Goal: Task Accomplishment & Management: Manage account settings

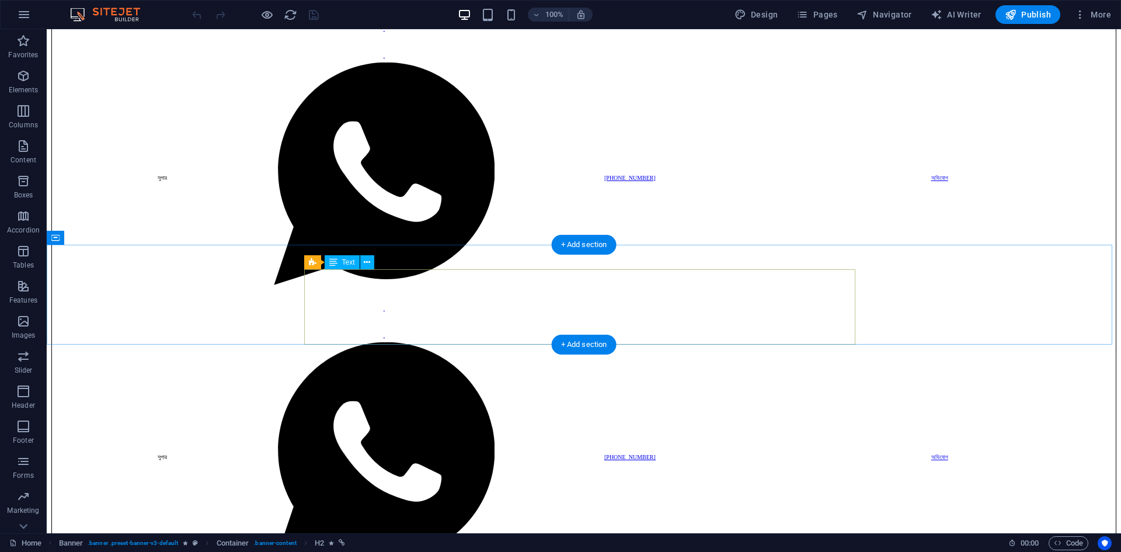
scroll to position [602, 0]
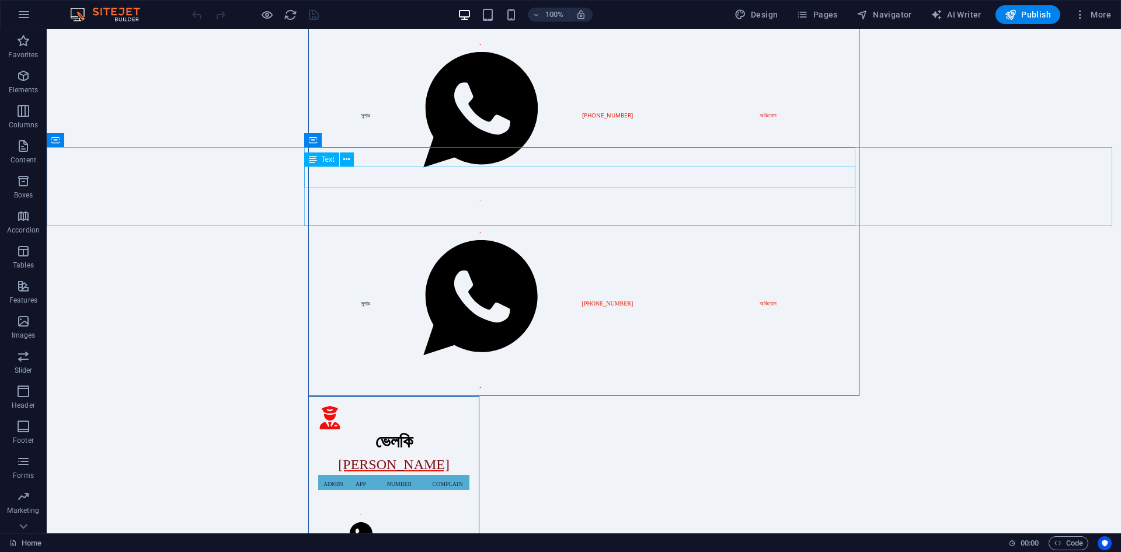
click at [323, 158] on span "Text" at bounding box center [328, 159] width 13 height 7
drag, startPoint x: 323, startPoint y: 158, endPoint x: 70, endPoint y: 128, distance: 255.1
click at [323, 158] on span "Text" at bounding box center [328, 159] width 13 height 7
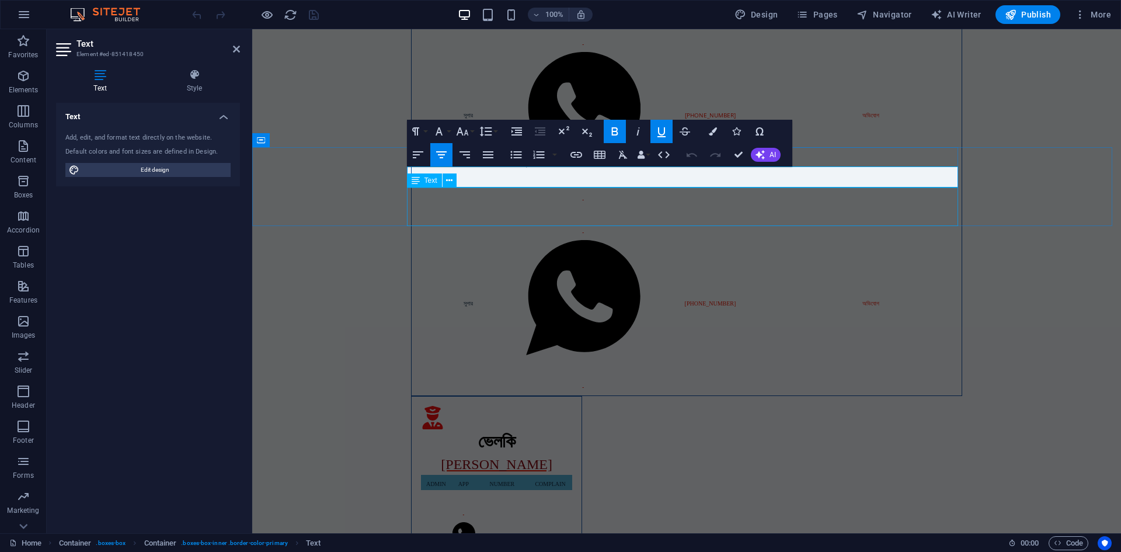
click at [433, 183] on span "Text" at bounding box center [430, 180] width 13 height 7
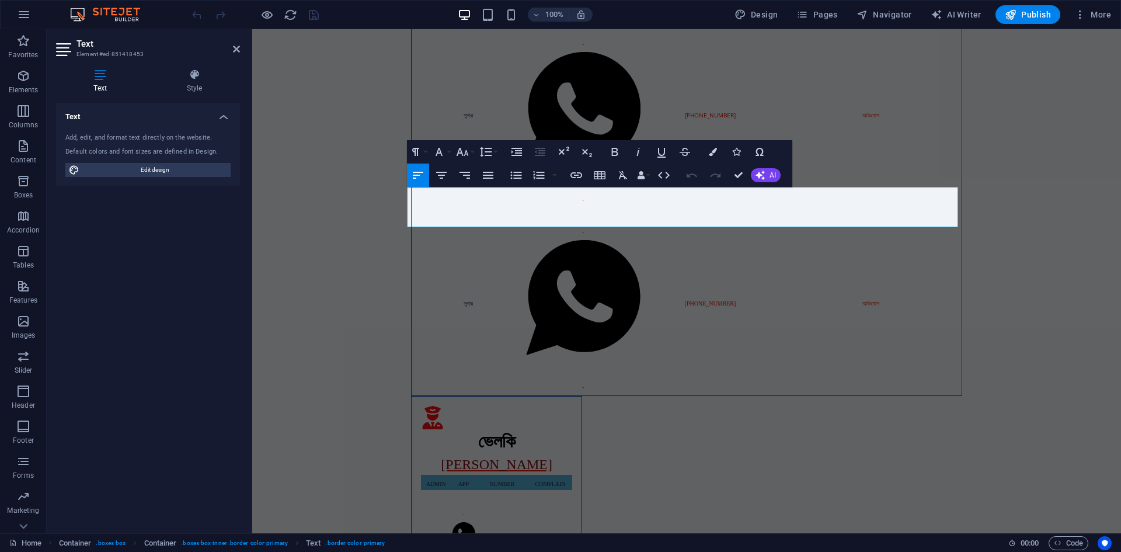
scroll to position [1, 0]
click at [189, 82] on h4 "Style" at bounding box center [194, 81] width 91 height 25
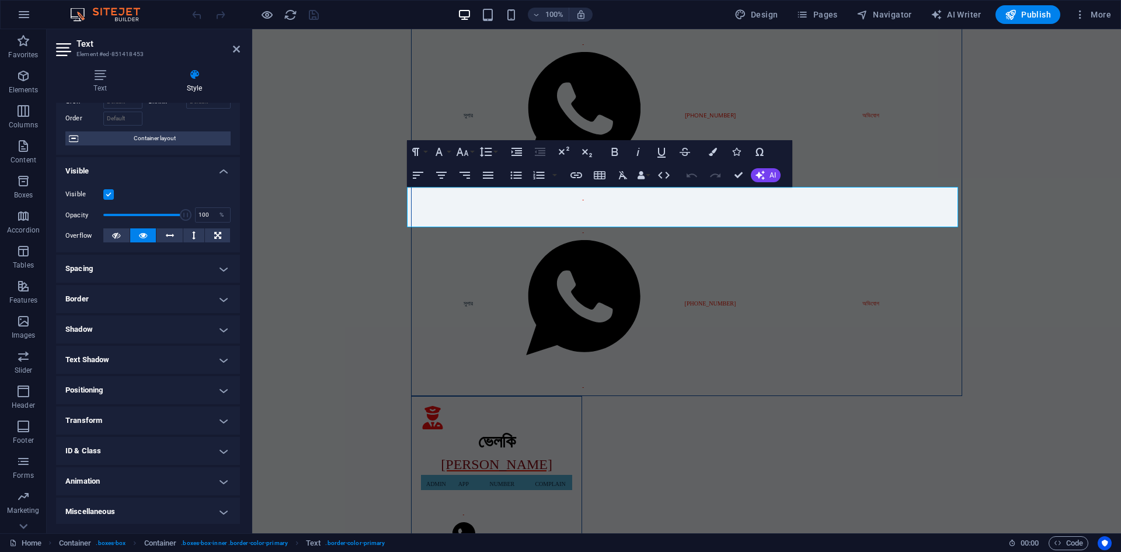
scroll to position [72, 0]
click at [103, 265] on h4 "Spacing" at bounding box center [148, 267] width 184 height 28
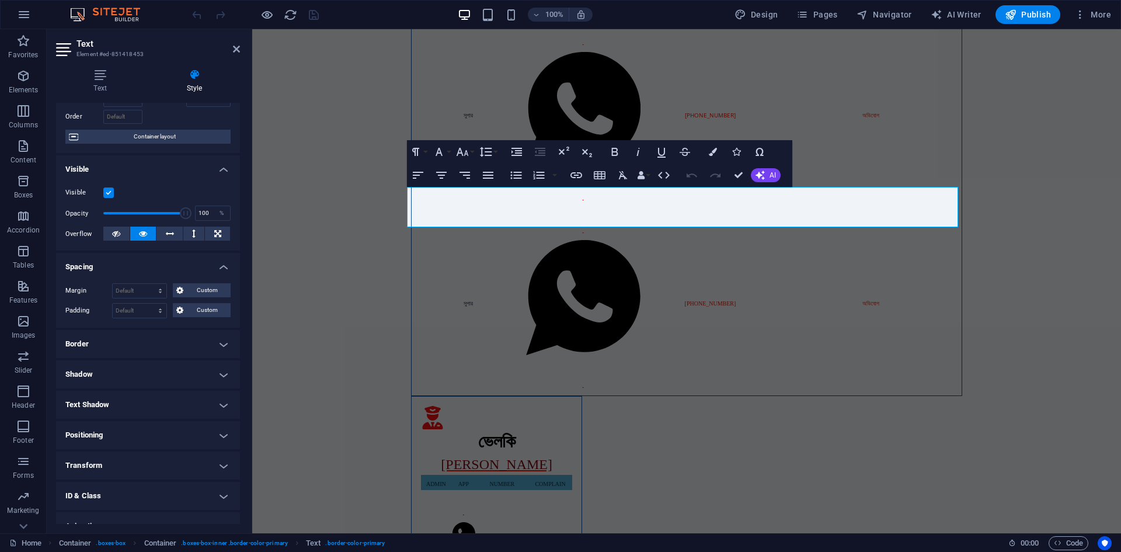
click at [102, 342] on h4 "Border" at bounding box center [148, 344] width 184 height 28
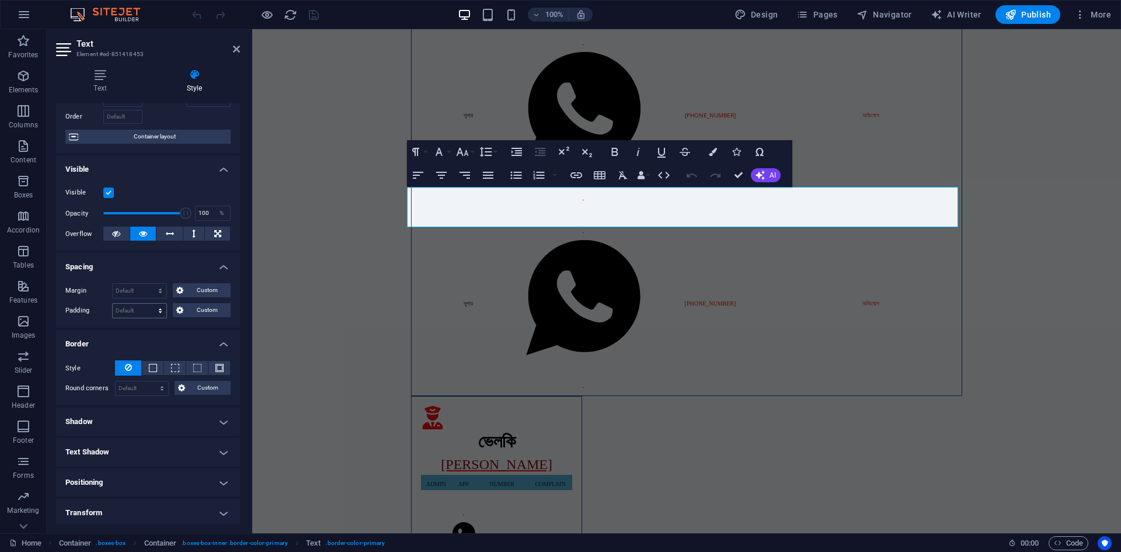
scroll to position [166, 0]
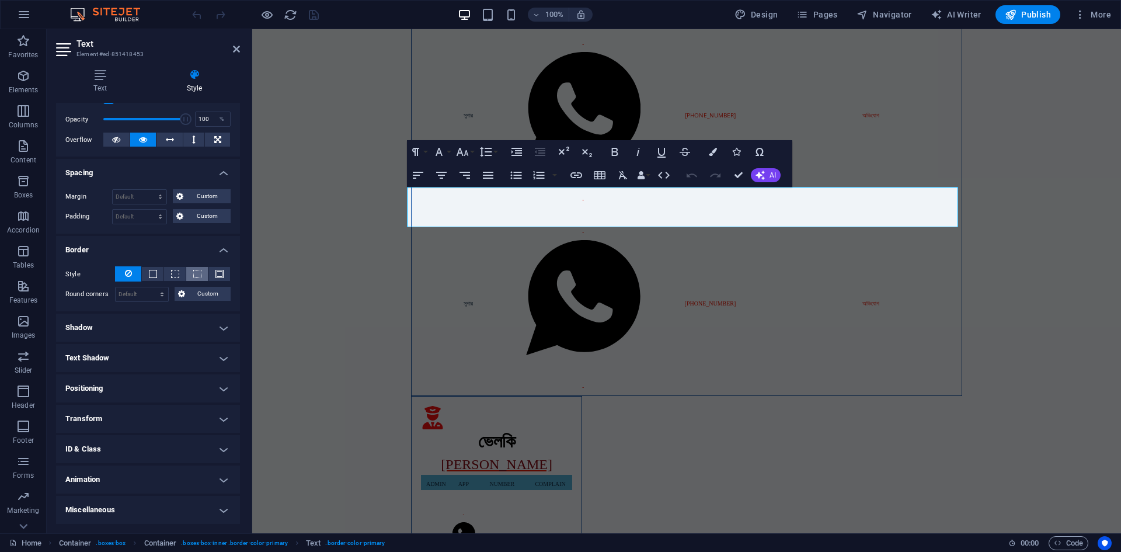
click at [193, 276] on span at bounding box center [197, 274] width 8 height 8
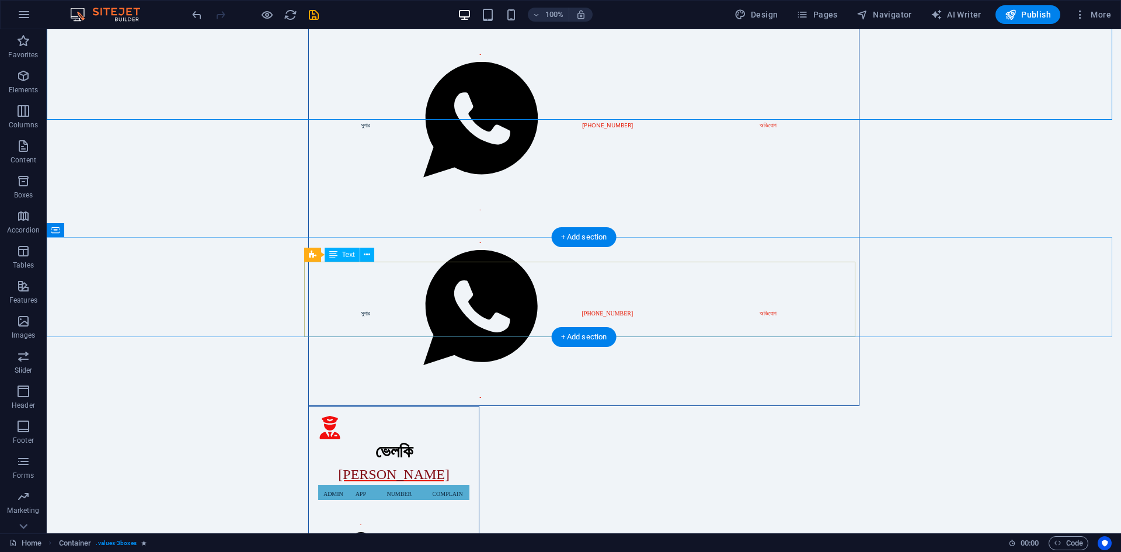
scroll to position [604, 0]
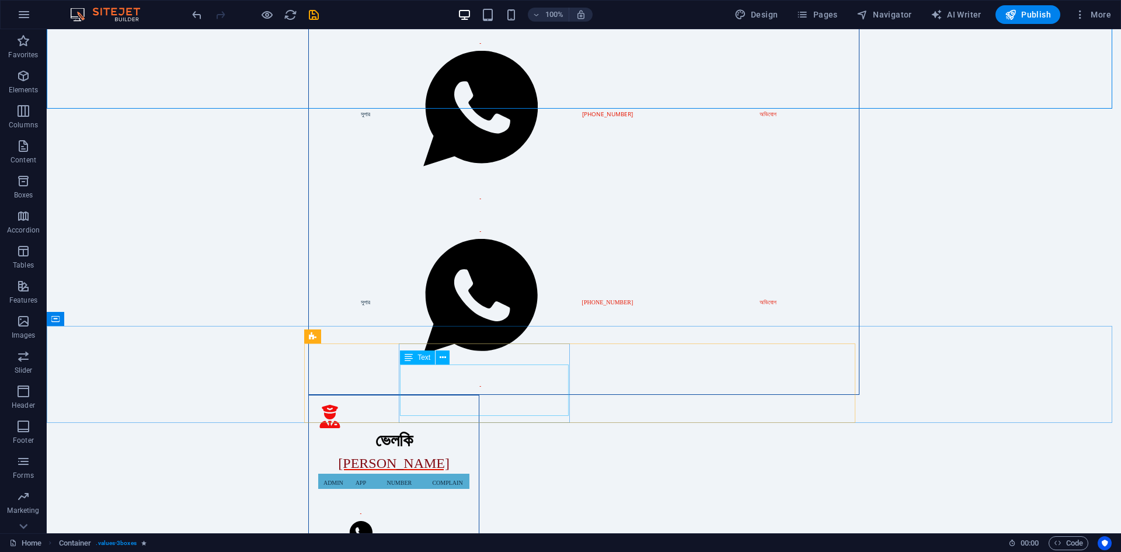
click at [419, 365] on div "Text" at bounding box center [428, 357] width 57 height 15
click at [420, 358] on span "Text" at bounding box center [423, 357] width 13 height 7
drag, startPoint x: 420, startPoint y: 358, endPoint x: 159, endPoint y: 330, distance: 262.5
click at [420, 358] on span "Text" at bounding box center [423, 357] width 13 height 7
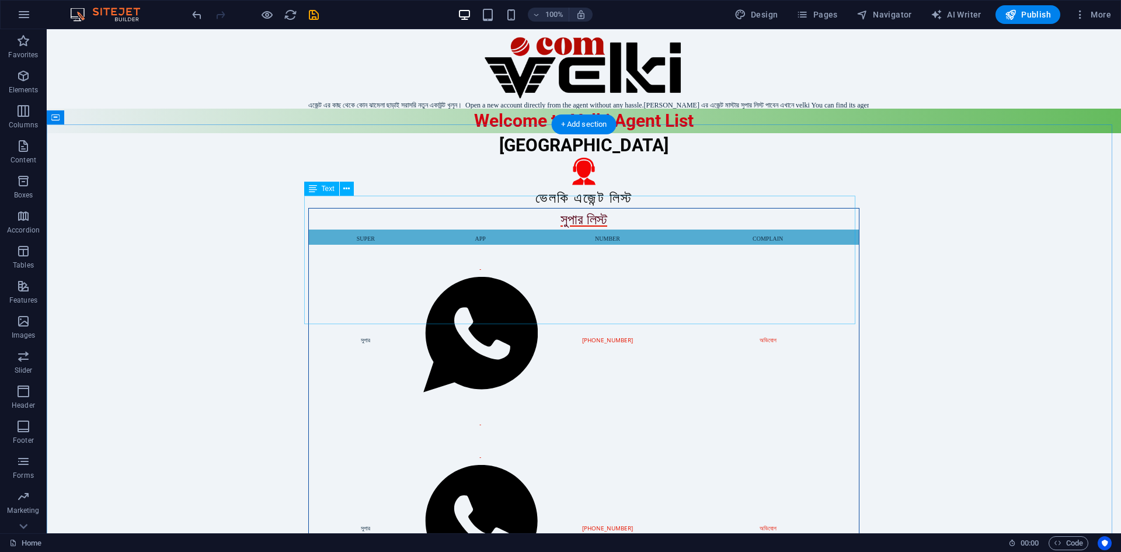
scroll to position [0, 0]
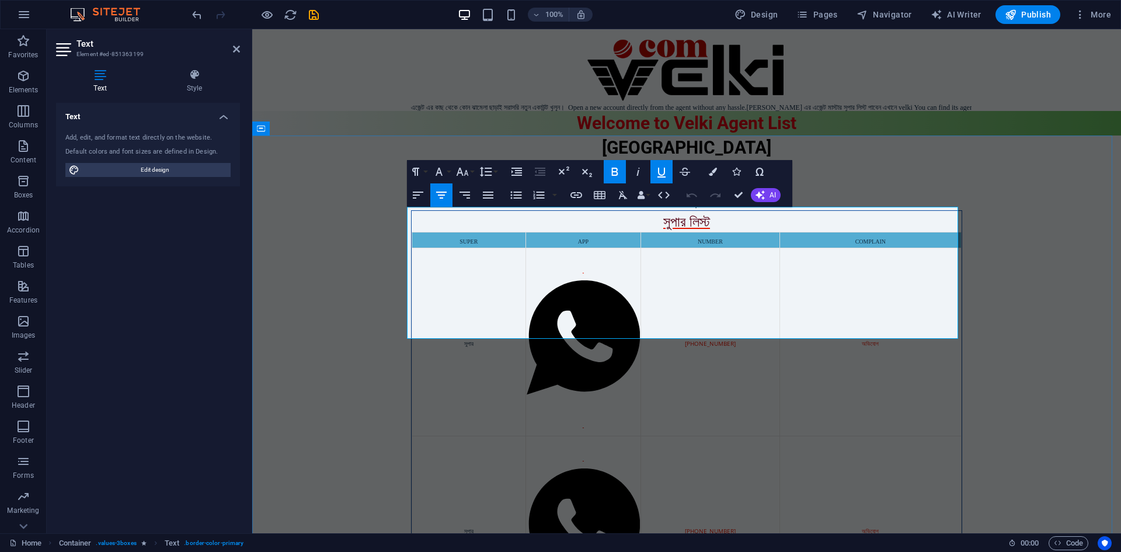
click at [675, 335] on div "[PHONE_NUMBER]" at bounding box center [710, 342] width 137 height 14
click at [711, 174] on icon "button" at bounding box center [713, 172] width 8 height 8
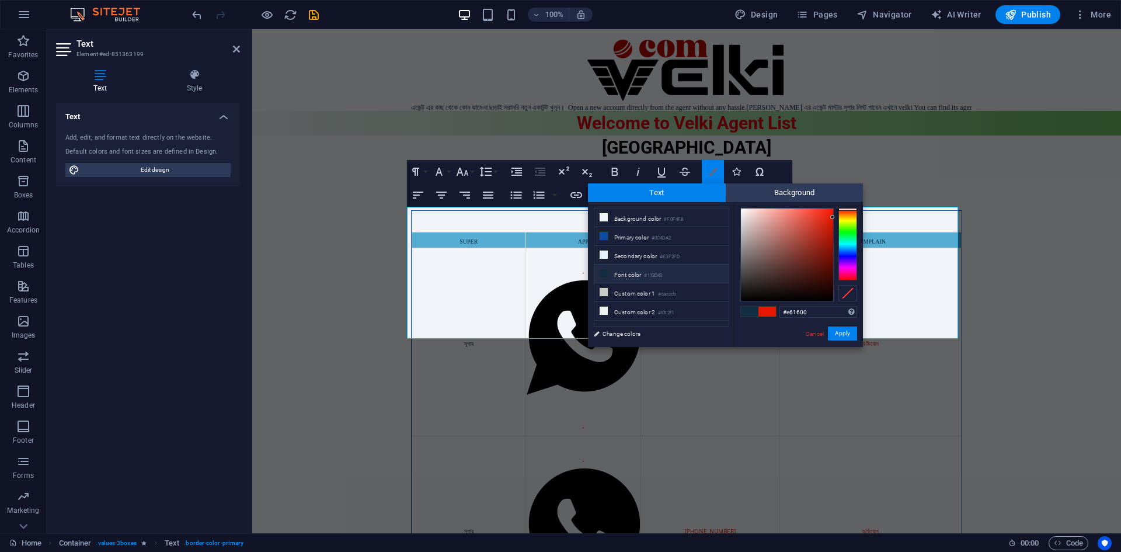
click at [711, 174] on icon "button" at bounding box center [713, 172] width 8 height 8
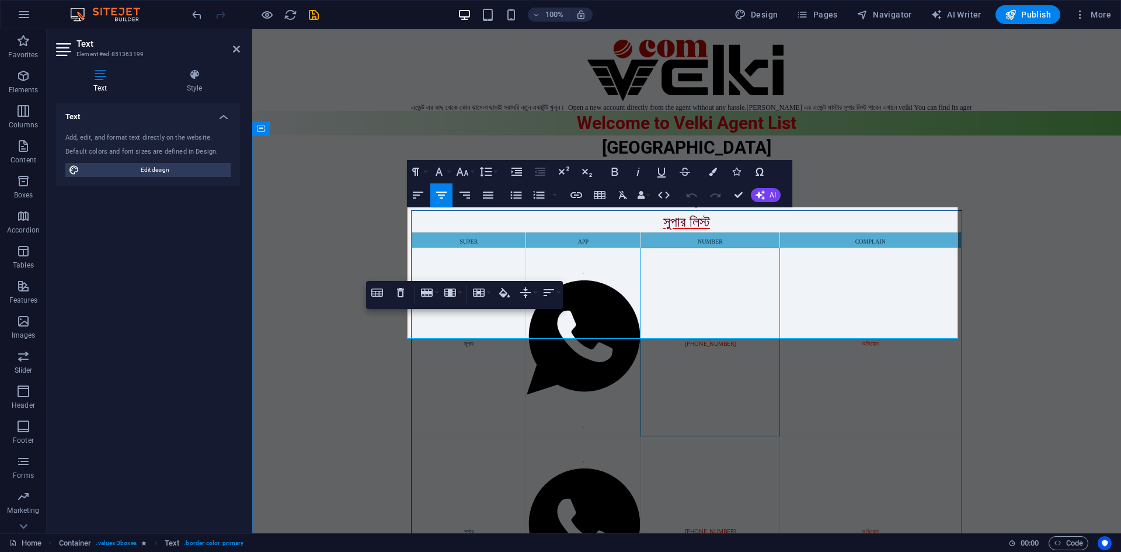
click at [668, 335] on div "[PHONE_NUMBER]" at bounding box center [710, 342] width 137 height 14
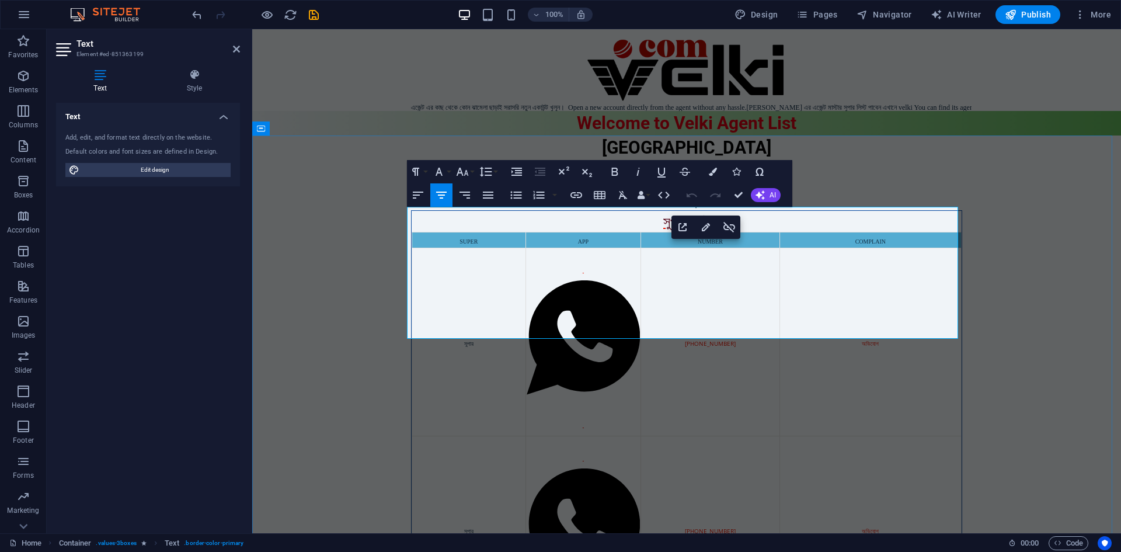
click at [527, 260] on div at bounding box center [584, 342] width 114 height 186
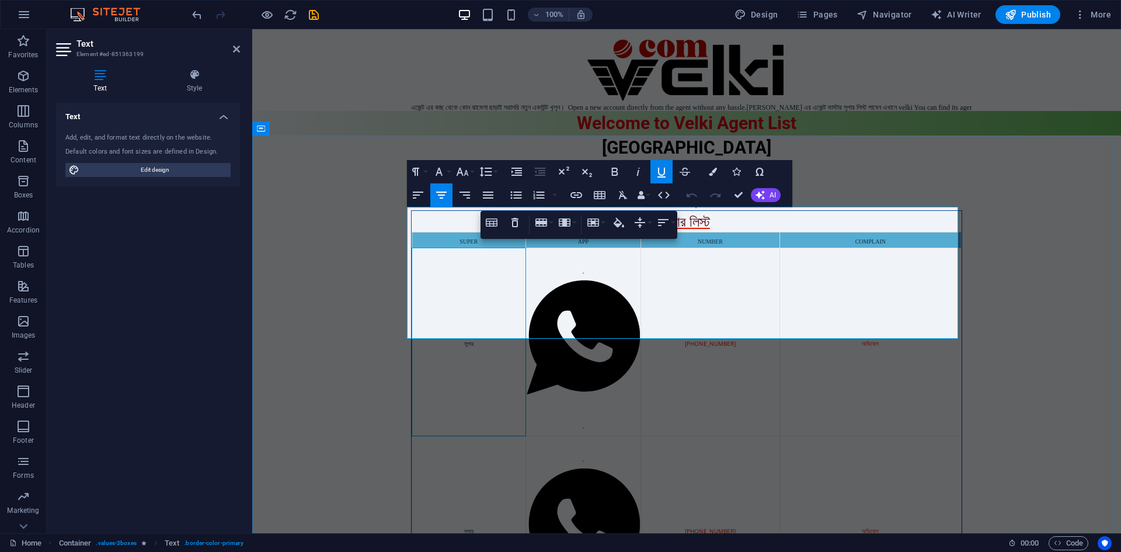
click at [467, 335] on div "সুপার" at bounding box center [469, 342] width 112 height 14
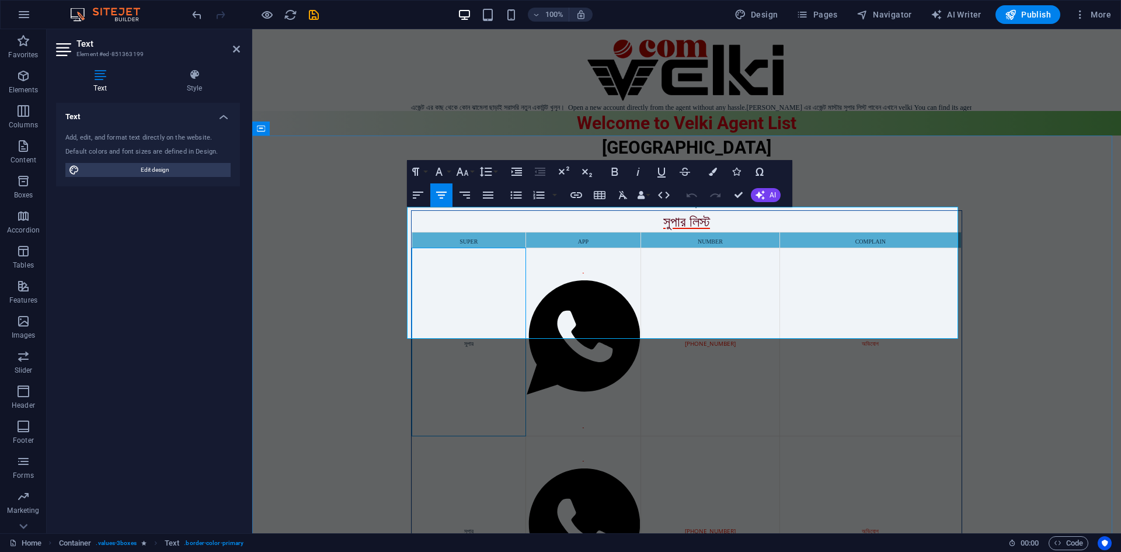
click at [674, 335] on div "[PHONE_NUMBER]" at bounding box center [710, 342] width 137 height 14
click at [755, 523] on div "[PHONE_NUMBER]" at bounding box center [710, 530] width 137 height 14
click at [758, 335] on div "[PHONE_NUMBER]" at bounding box center [710, 342] width 137 height 14
click at [704, 527] on link "[PHONE_NUMBER]" at bounding box center [710, 531] width 51 height 8
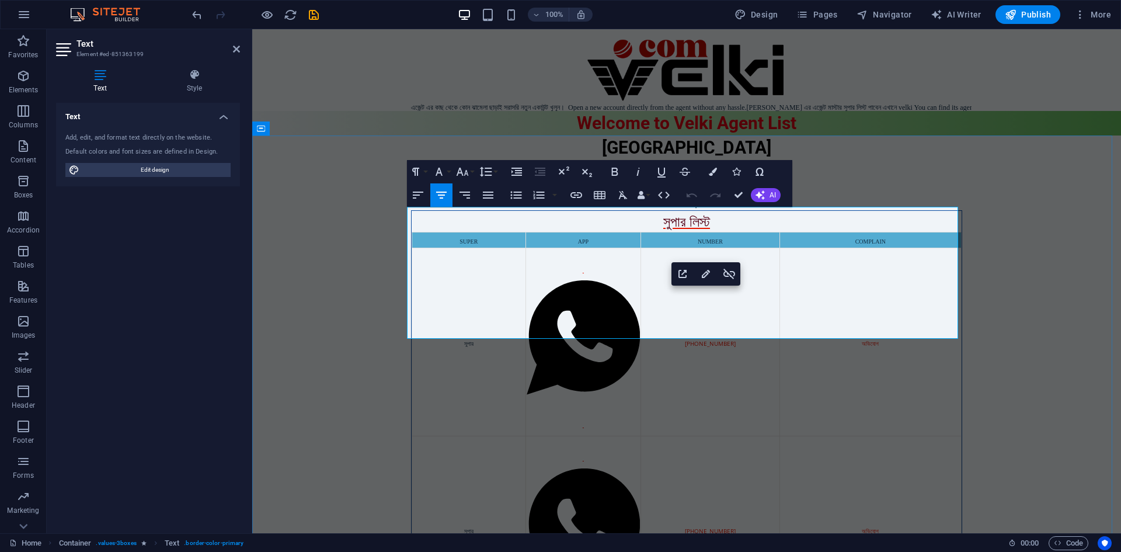
click at [753, 335] on div "[PHONE_NUMBER]" at bounding box center [710, 342] width 137 height 14
click at [851, 335] on div "অভিযোগ" at bounding box center [871, 342] width 180 height 14
click at [601, 249] on div at bounding box center [584, 342] width 114 height 186
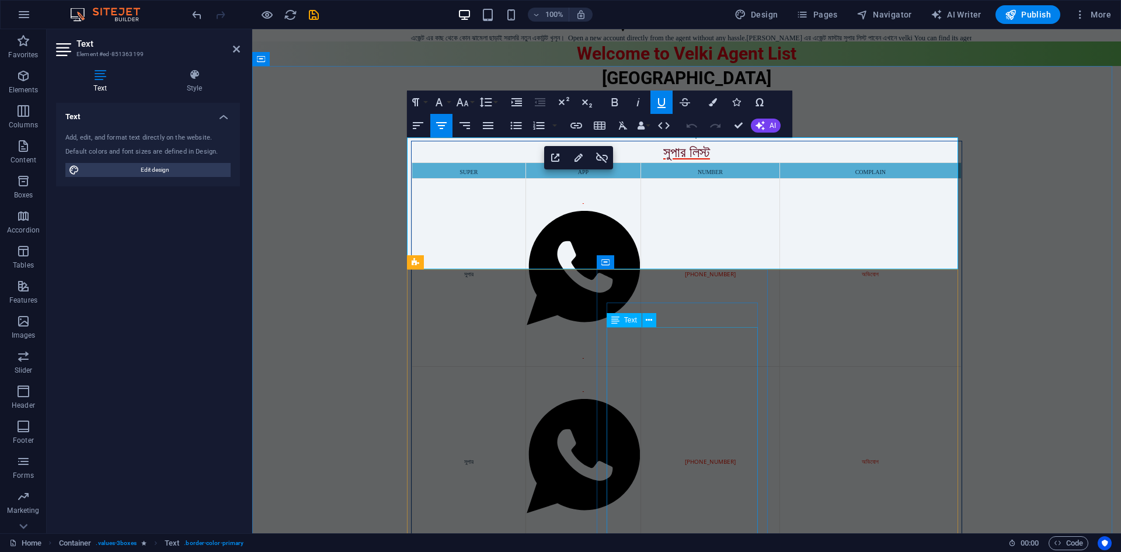
scroll to position [175, 0]
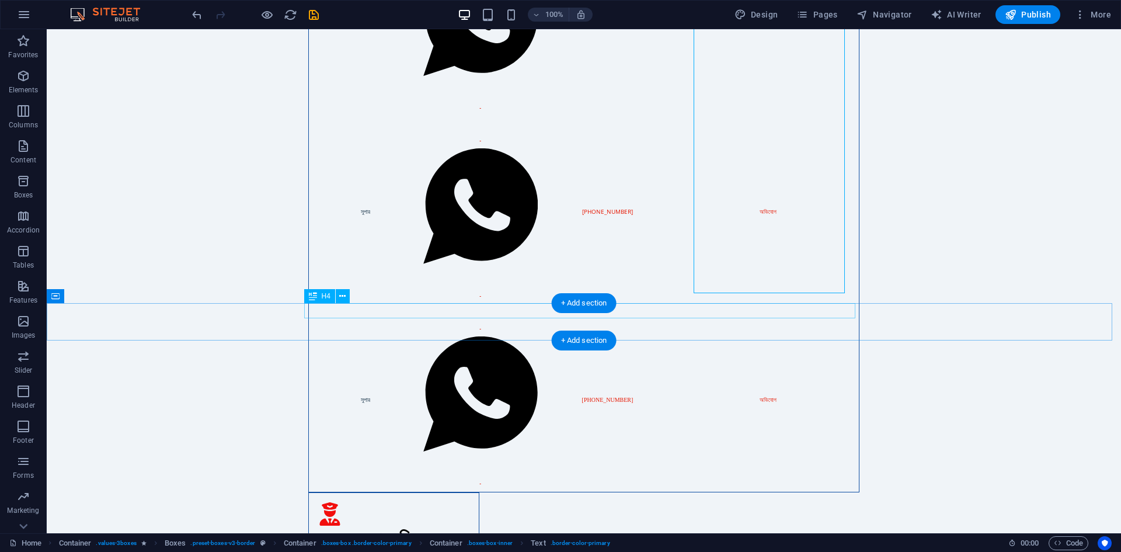
scroll to position [604, 0]
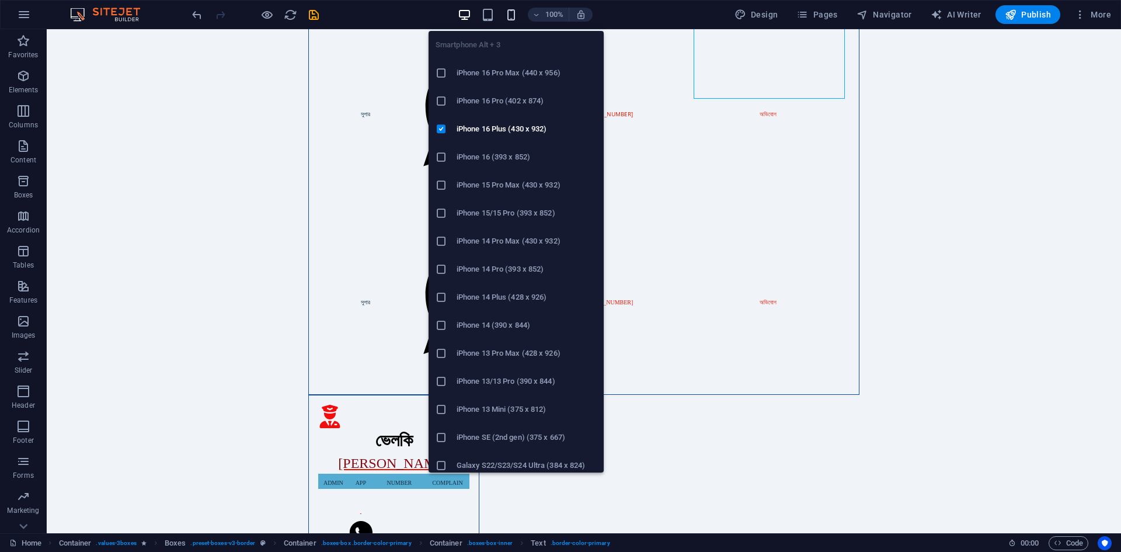
click at [510, 11] on icon "button" at bounding box center [510, 14] width 13 height 13
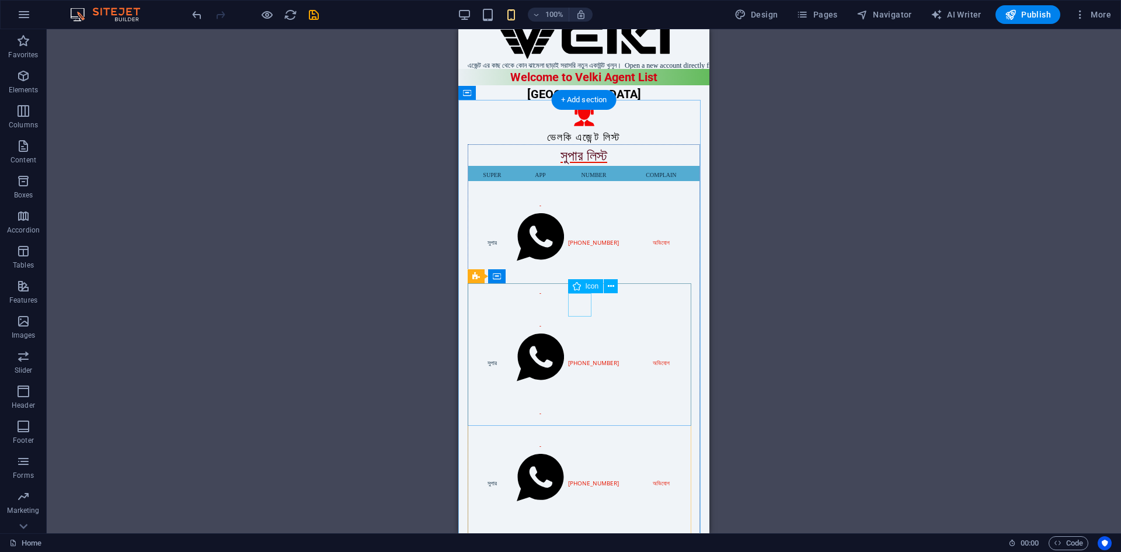
scroll to position [0, 0]
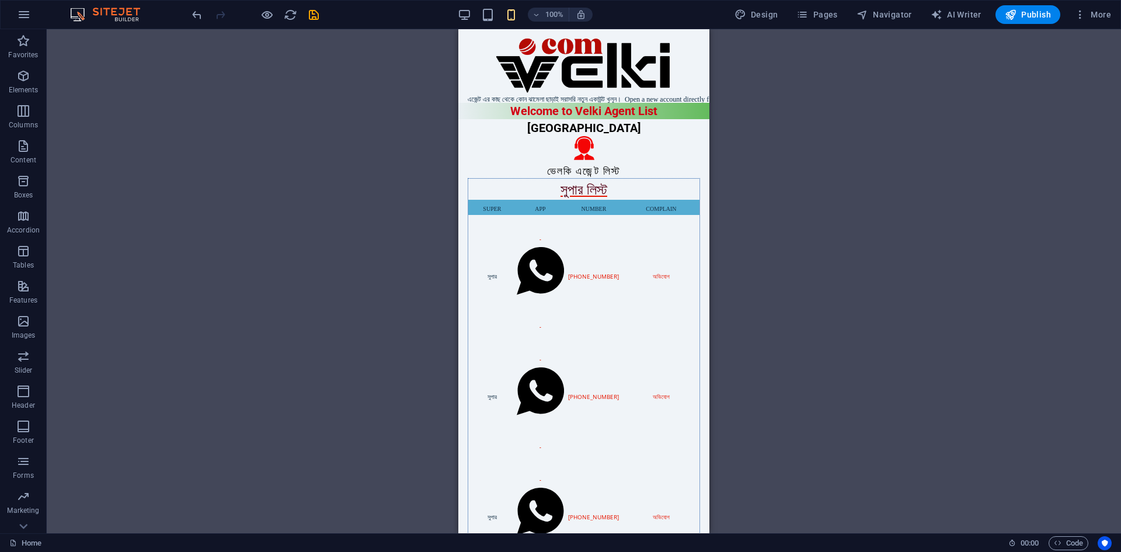
click at [300, 110] on div "Container H2 Banner Container Content Marquee Logo H2 Container Container Icon …" at bounding box center [584, 281] width 1074 height 504
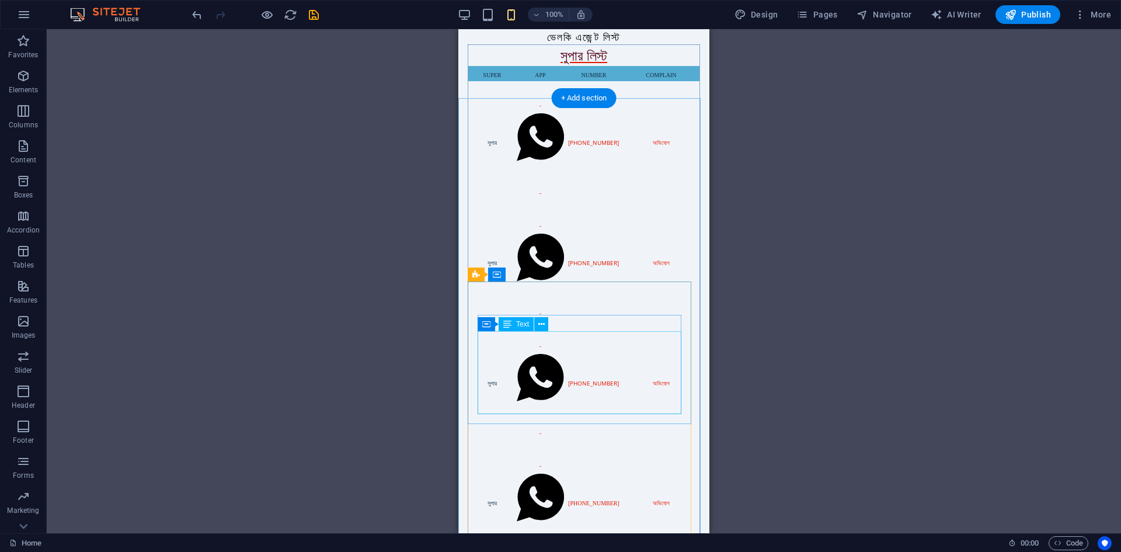
scroll to position [292, 0]
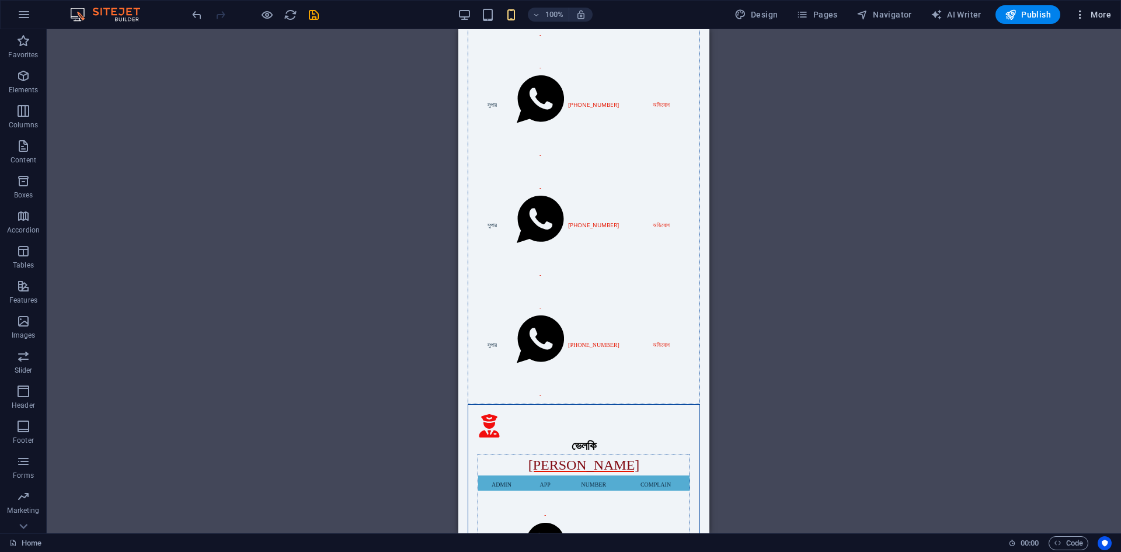
click at [1105, 17] on span "More" at bounding box center [1092, 15] width 37 height 12
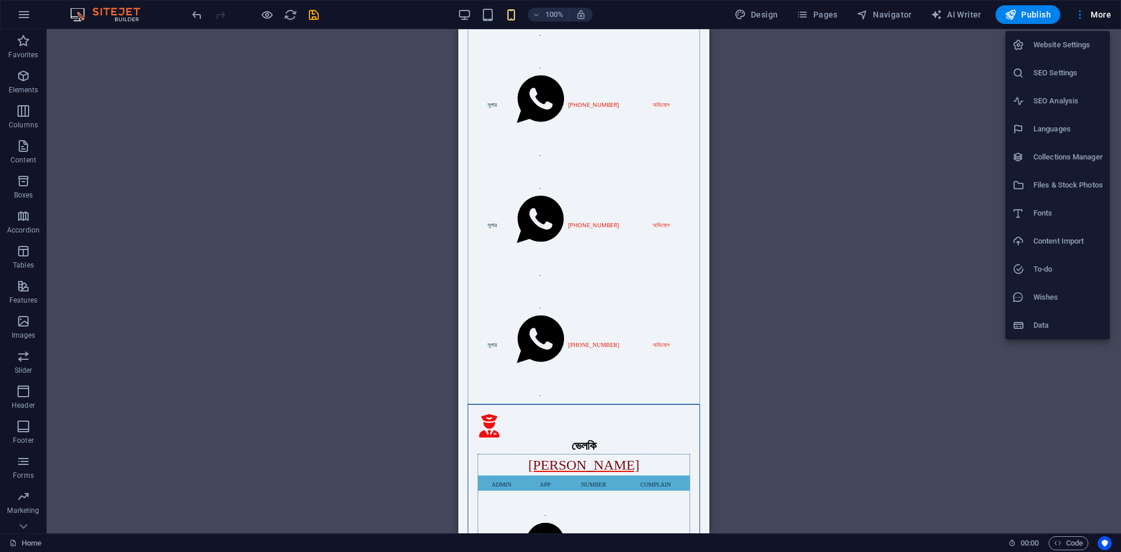
click at [1067, 45] on h6 "Website Settings" at bounding box center [1067, 45] width 69 height 14
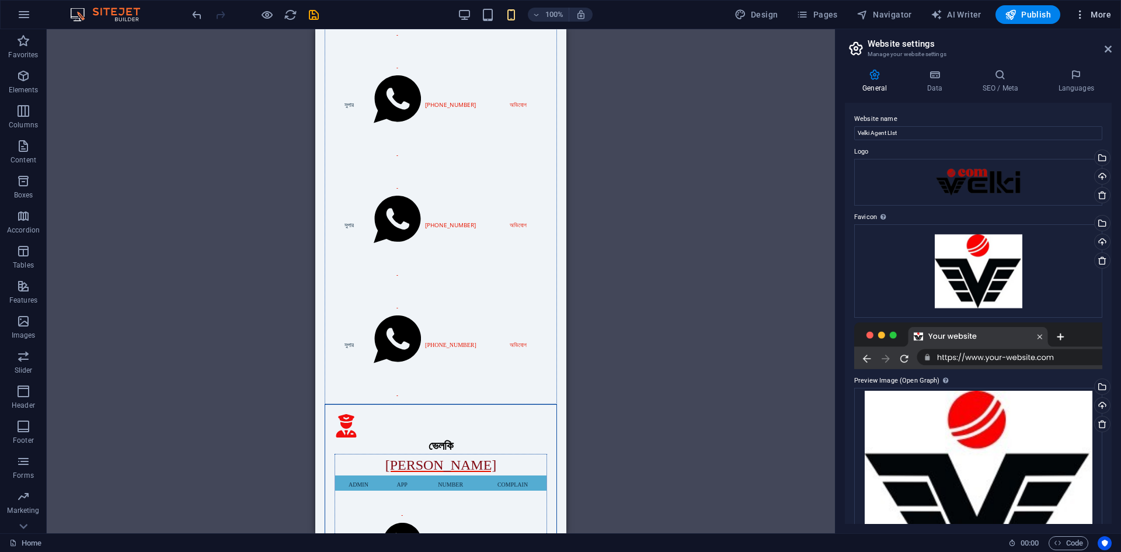
click at [1096, 11] on span "More" at bounding box center [1092, 15] width 37 height 12
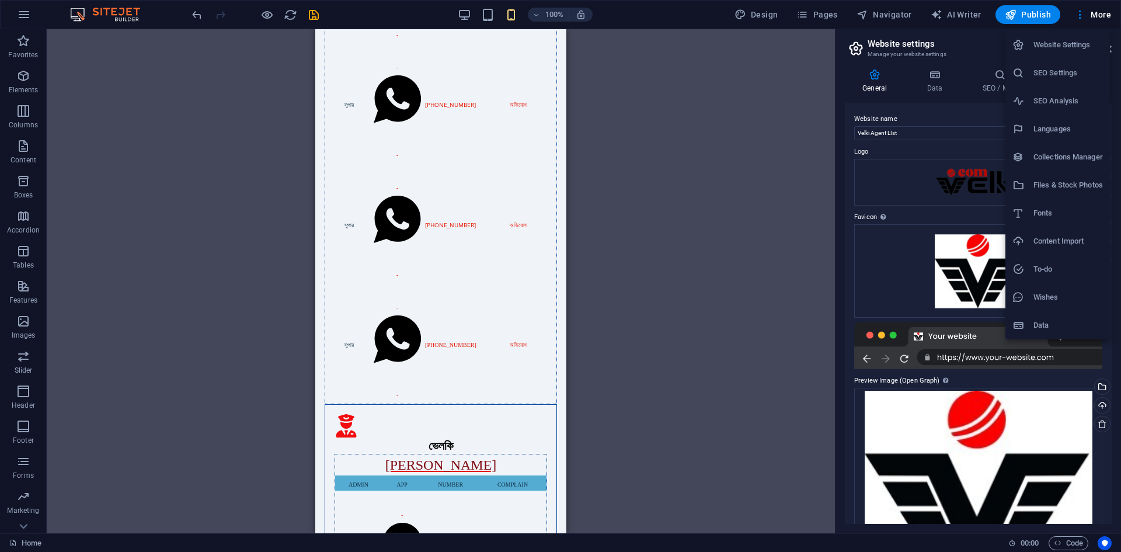
click at [732, 136] on div at bounding box center [560, 276] width 1121 height 552
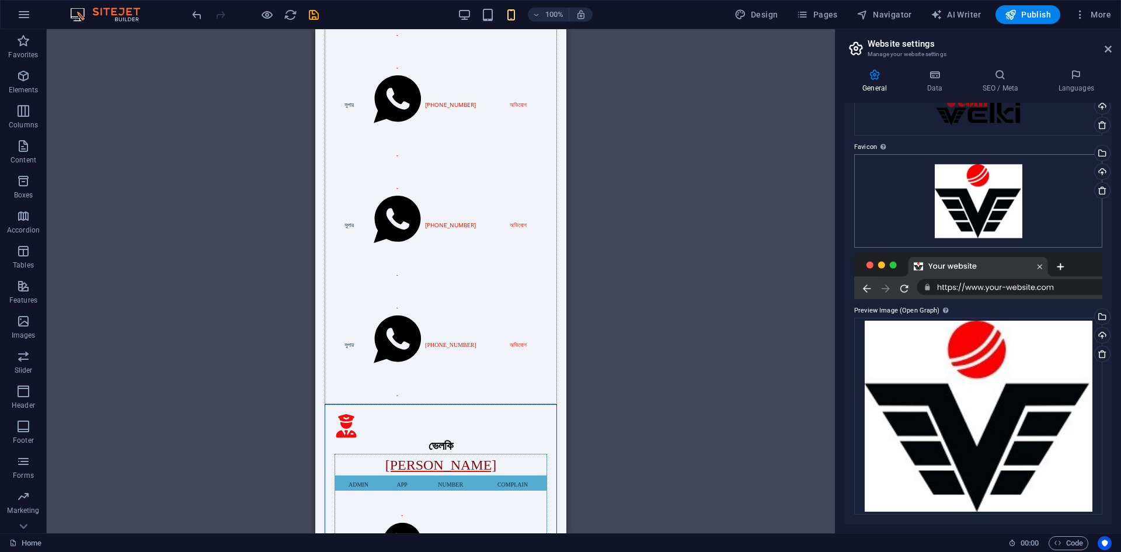
scroll to position [0, 0]
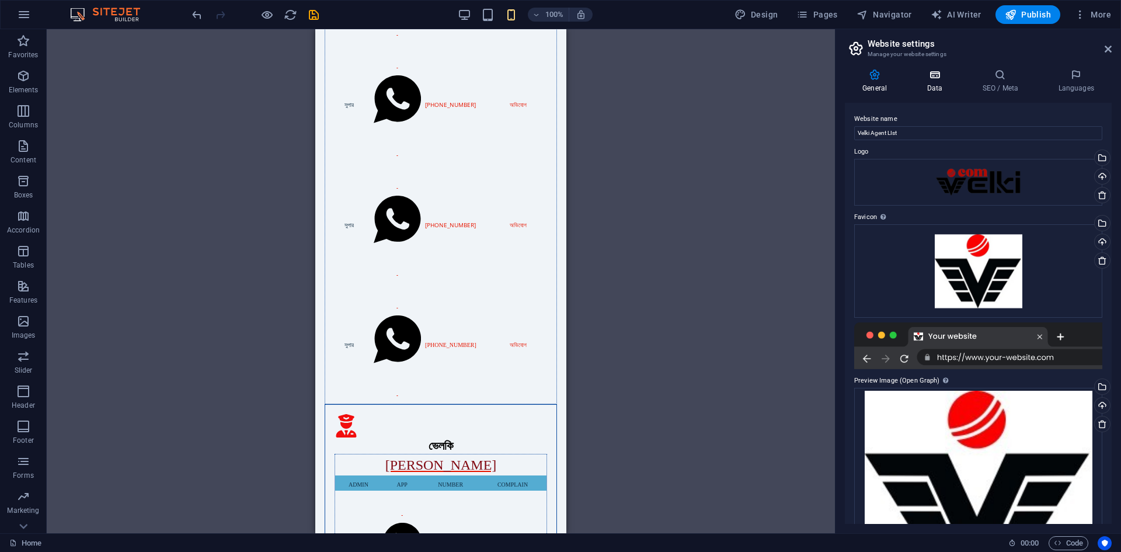
click at [937, 79] on icon at bounding box center [934, 75] width 51 height 12
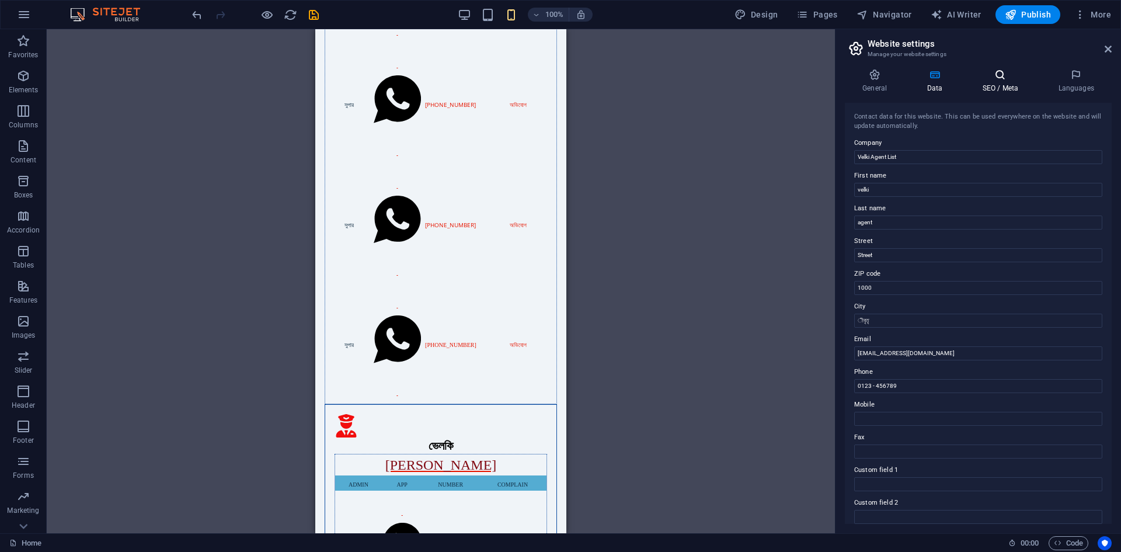
click at [1004, 85] on h4 "SEO / Meta" at bounding box center [1002, 81] width 76 height 25
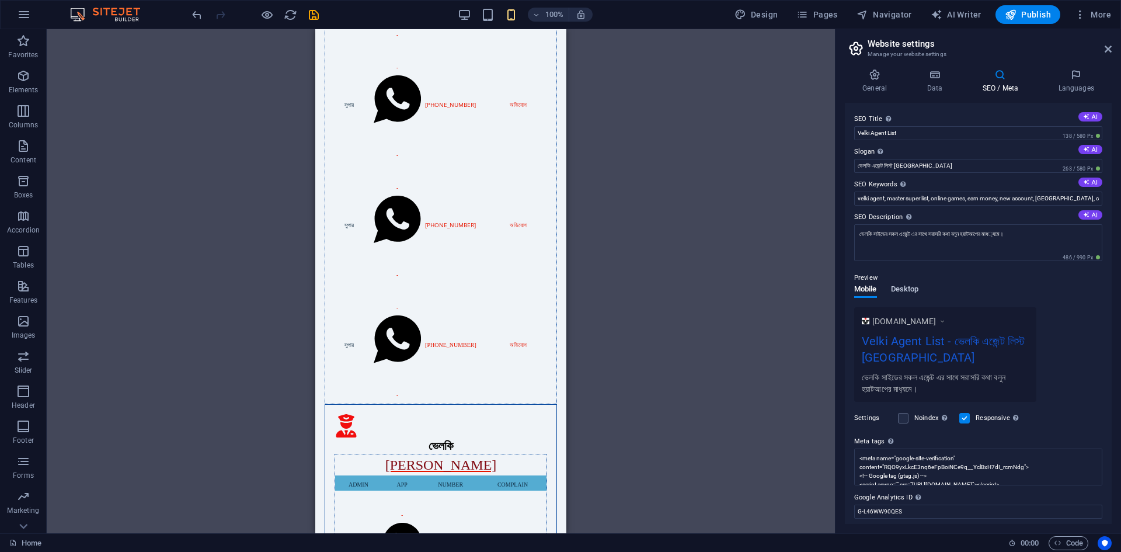
click at [903, 287] on span "Desktop" at bounding box center [905, 290] width 28 height 16
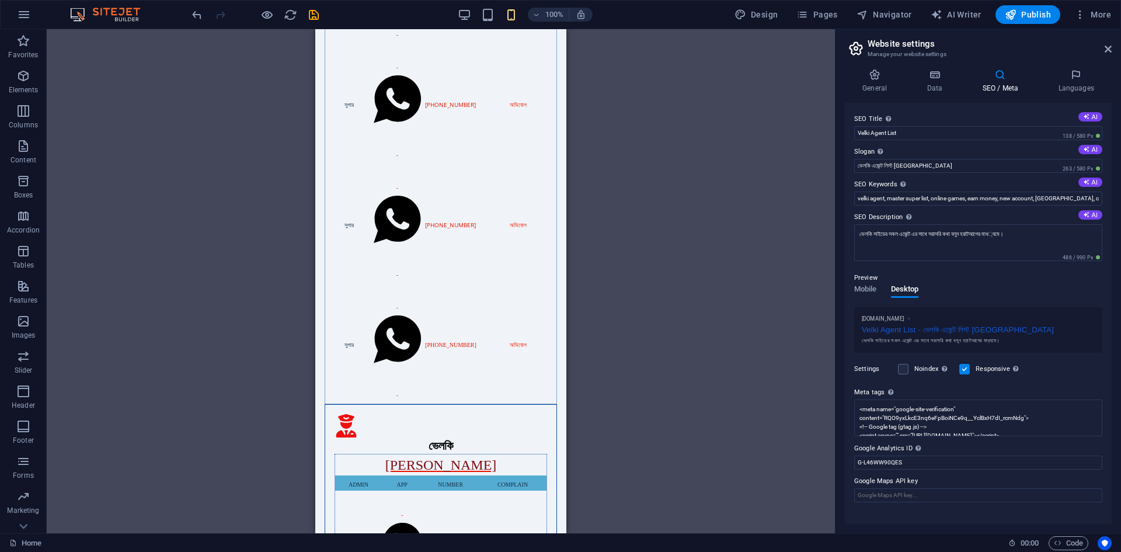
click at [862, 283] on p "Preview" at bounding box center [865, 278] width 23 height 14
click at [860, 291] on span "Mobile" at bounding box center [865, 290] width 23 height 16
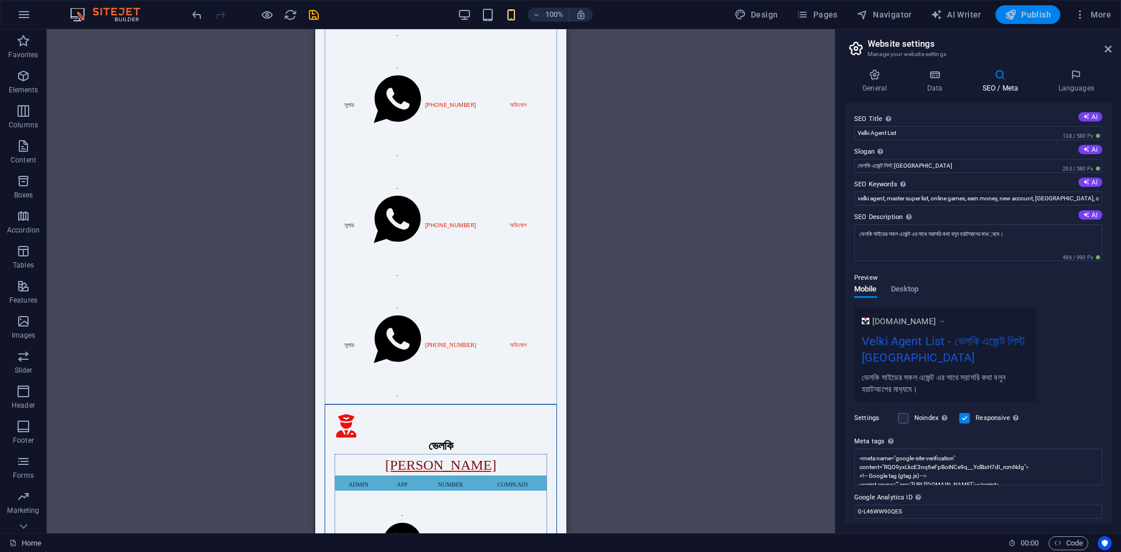
click at [1026, 20] on span "Publish" at bounding box center [1028, 15] width 46 height 12
